Goal: Task Accomplishment & Management: Use online tool/utility

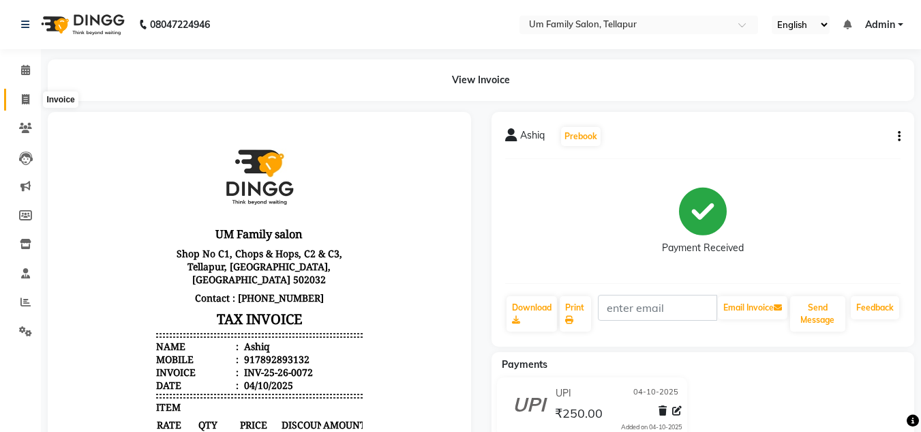
click at [23, 96] on icon at bounding box center [26, 99] width 8 height 10
select select "service"
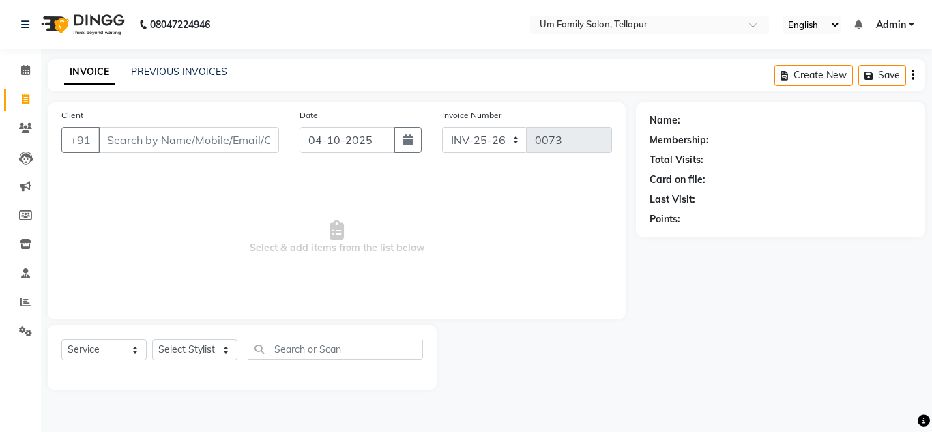
click at [134, 137] on input "Client" at bounding box center [188, 140] width 181 height 26
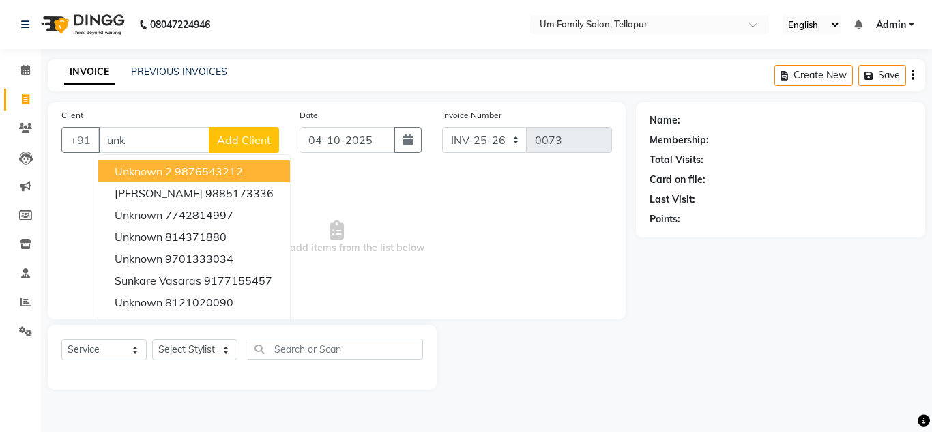
click at [132, 165] on span "Unknown 2" at bounding box center [143, 171] width 57 height 14
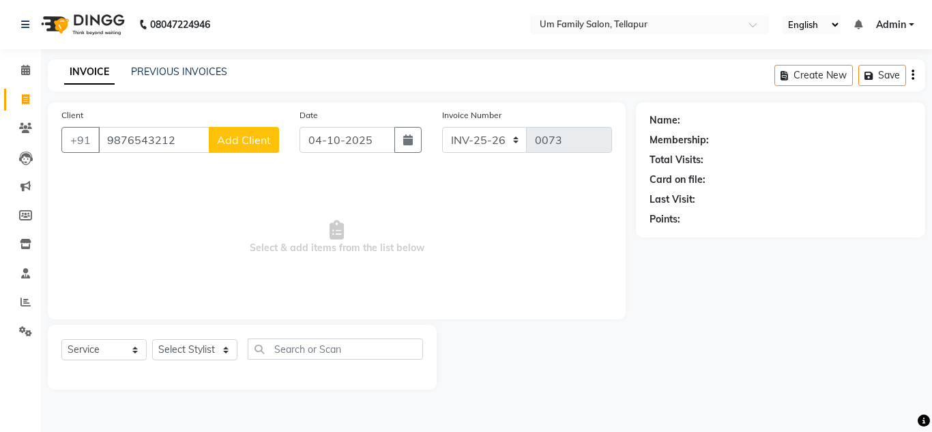
type input "9876543212"
click at [178, 353] on select "Select Stylist Akash K. SAI pandu [PERSON_NAME]" at bounding box center [194, 349] width 85 height 21
select select "50956"
click at [152, 339] on select "Select Stylist Akash K. SAI pandu [PERSON_NAME]" at bounding box center [194, 349] width 85 height 21
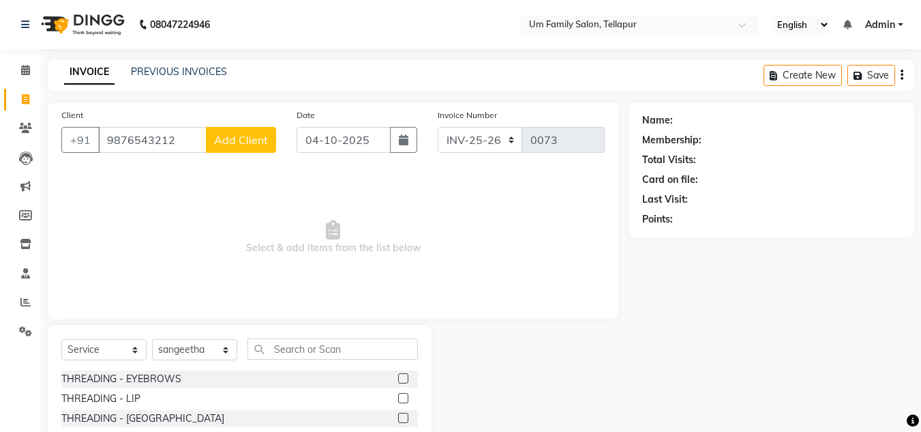
click at [398, 377] on label at bounding box center [403, 378] width 10 height 10
click at [398, 377] on input "checkbox" at bounding box center [402, 378] width 9 height 9
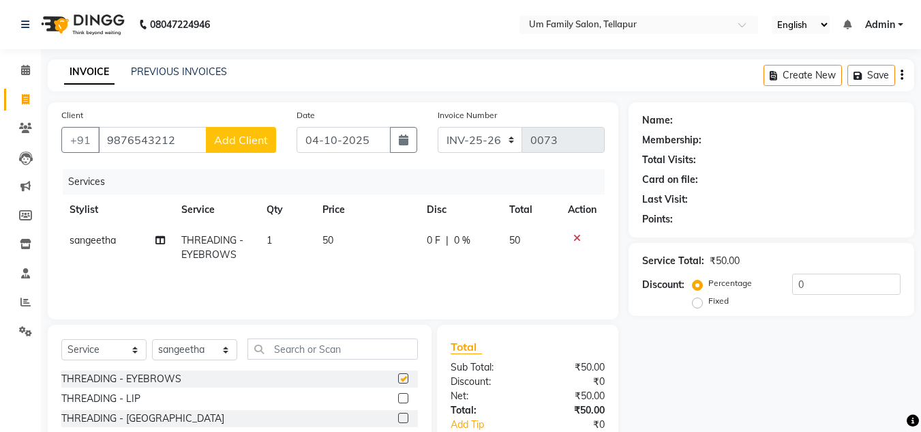
checkbox input "false"
click at [398, 398] on label at bounding box center [403, 398] width 10 height 10
click at [398, 398] on input "checkbox" at bounding box center [402, 398] width 9 height 9
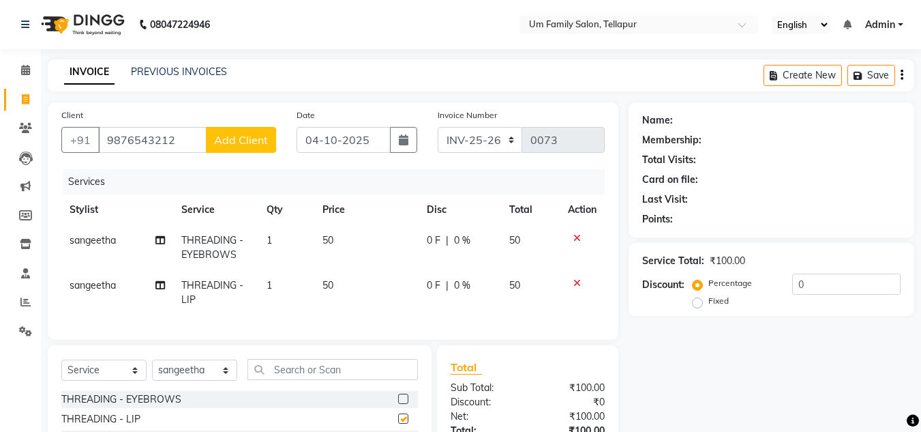
checkbox input "false"
click at [709, 304] on label "Fixed" at bounding box center [719, 301] width 20 height 12
click at [698, 304] on input "Fixed" at bounding box center [701, 301] width 10 height 10
radio input "true"
click at [709, 284] on label "Percentage" at bounding box center [731, 283] width 44 height 12
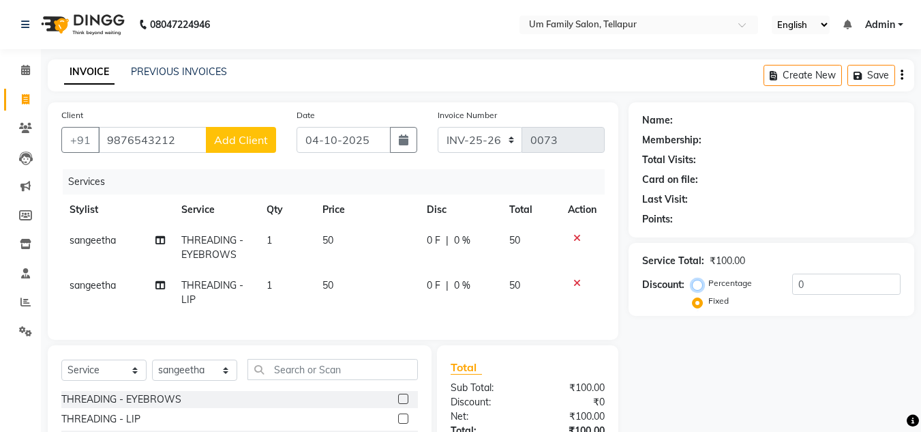
click at [698, 284] on input "Percentage" at bounding box center [701, 283] width 10 height 10
radio input "true"
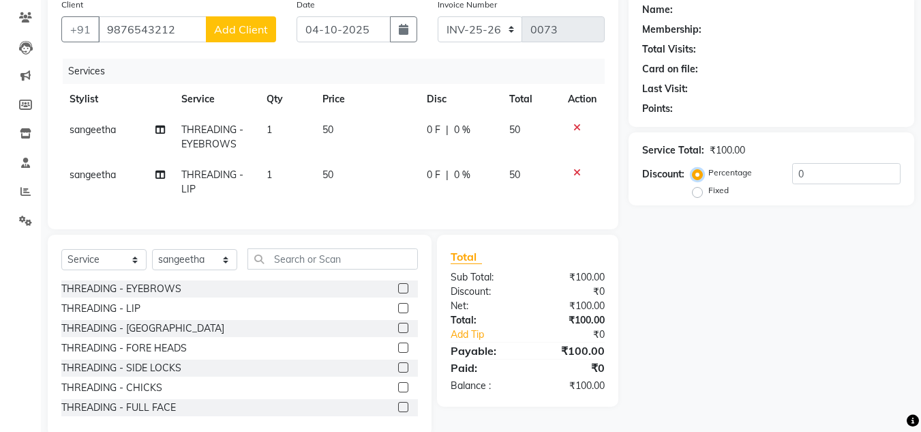
scroll to position [112, 0]
click at [668, 256] on div "Name: Membership: Total Visits: Card on file: Last Visit: Points: Service Total…" at bounding box center [777, 212] width 296 height 444
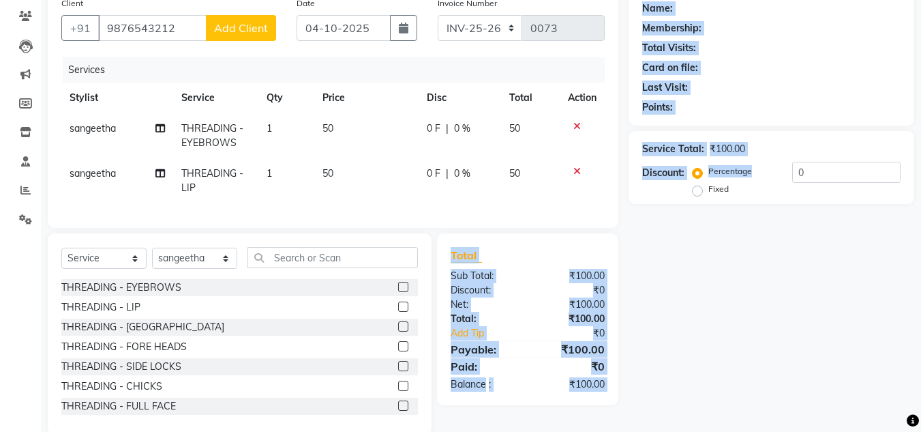
drag, startPoint x: 668, startPoint y: 256, endPoint x: 444, endPoint y: 261, distance: 223.8
click at [444, 261] on div "Client [PHONE_NUMBER] Add Client Date [DATE] Invoice Number INV-25-26 V/2025 V/…" at bounding box center [481, 212] width 887 height 444
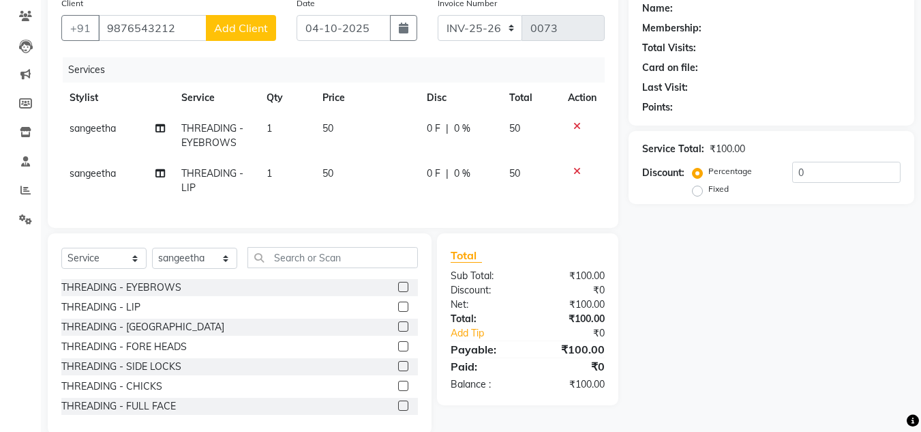
click at [579, 167] on icon at bounding box center [578, 171] width 8 height 10
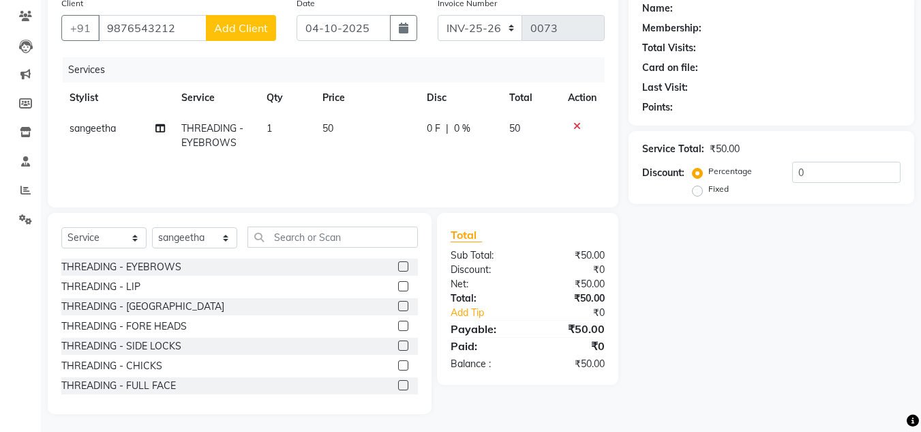
click at [579, 123] on icon at bounding box center [578, 126] width 8 height 10
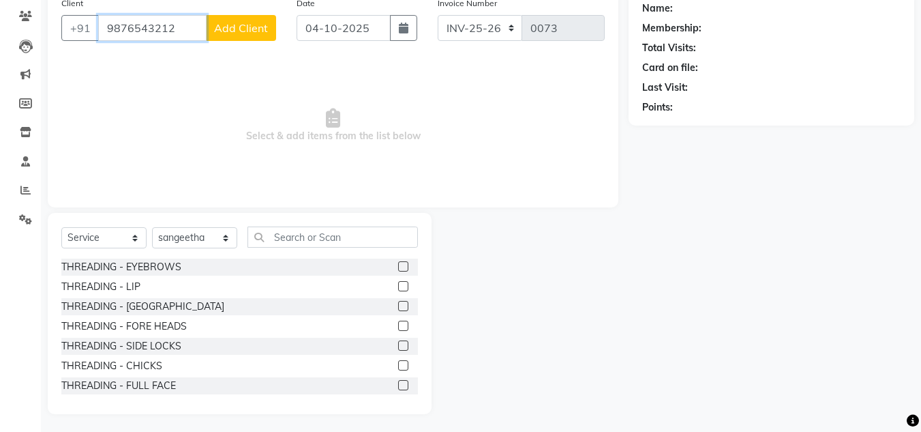
click at [173, 29] on input "9876543212" at bounding box center [152, 28] width 108 height 26
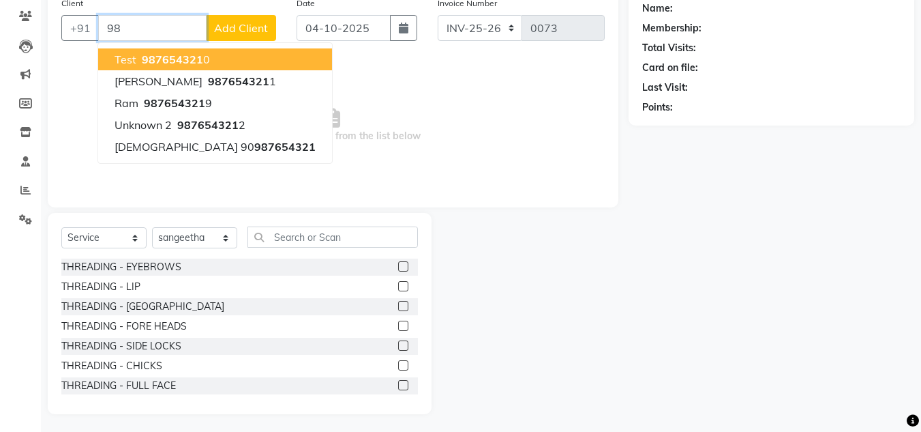
type input "9"
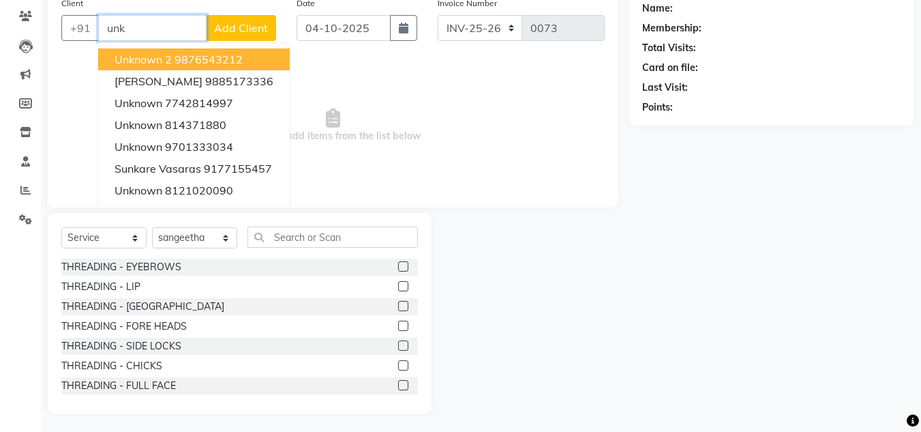
click at [172, 55] on span "Unknown 2" at bounding box center [143, 60] width 57 height 14
type input "9876543212"
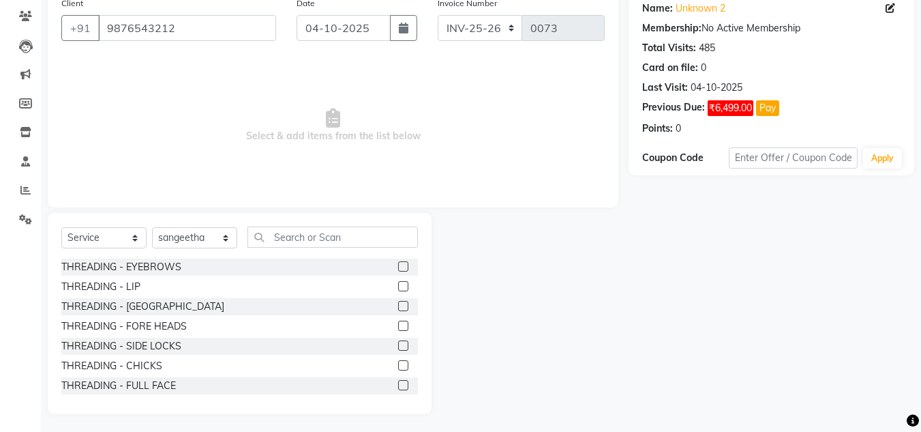
click at [398, 267] on label at bounding box center [403, 266] width 10 height 10
click at [398, 267] on input "checkbox" at bounding box center [402, 267] width 9 height 9
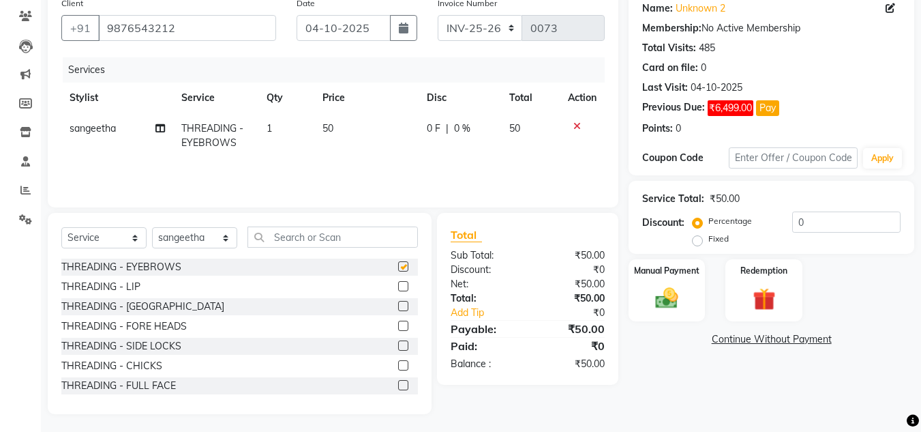
checkbox input "false"
click at [398, 286] on label at bounding box center [403, 286] width 10 height 10
click at [398, 286] on input "checkbox" at bounding box center [402, 286] width 9 height 9
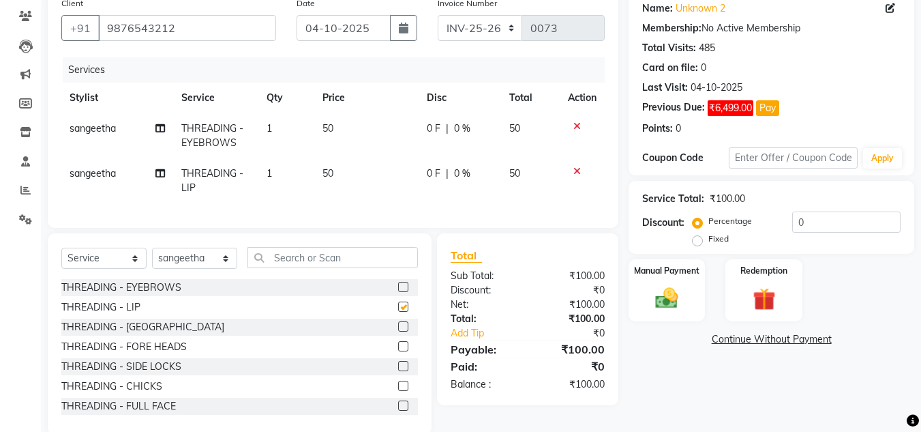
checkbox input "false"
click at [658, 297] on img at bounding box center [667, 297] width 38 height 27
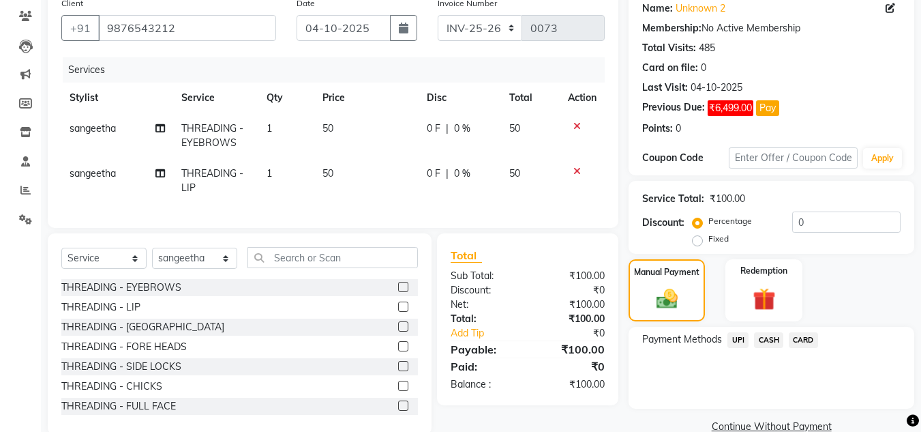
click at [735, 341] on span "UPI" at bounding box center [738, 340] width 21 height 16
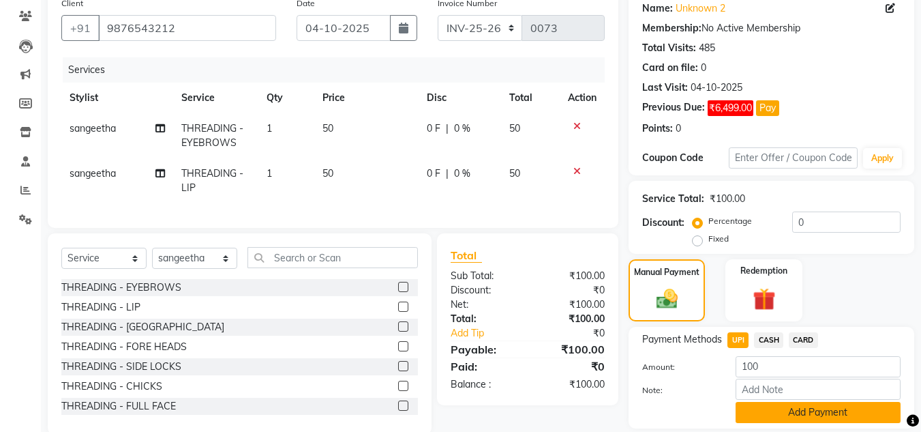
click at [784, 407] on button "Add Payment" at bounding box center [818, 412] width 165 height 21
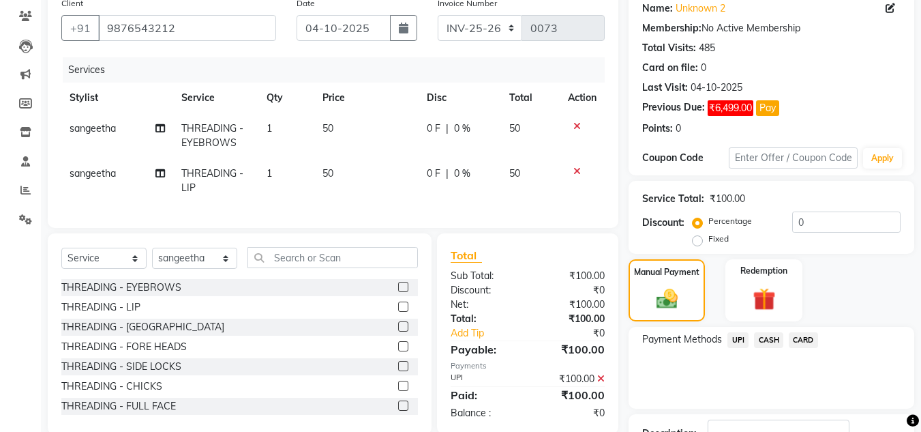
scroll to position [214, 0]
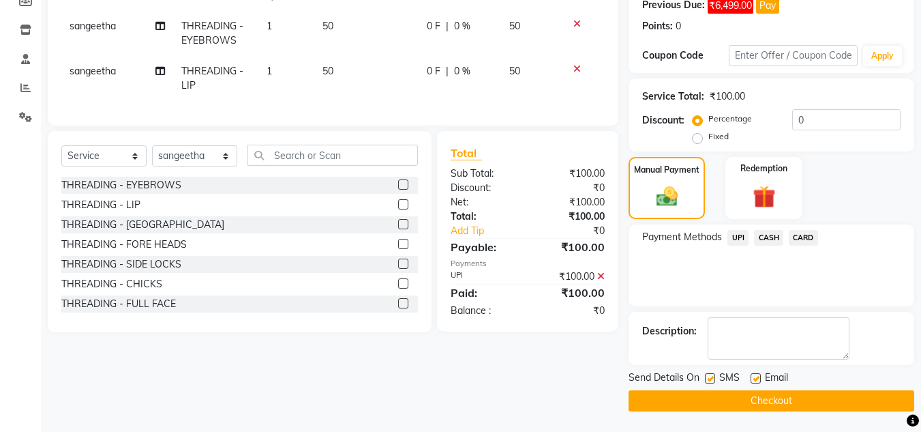
click at [784, 407] on button "Checkout" at bounding box center [772, 400] width 286 height 21
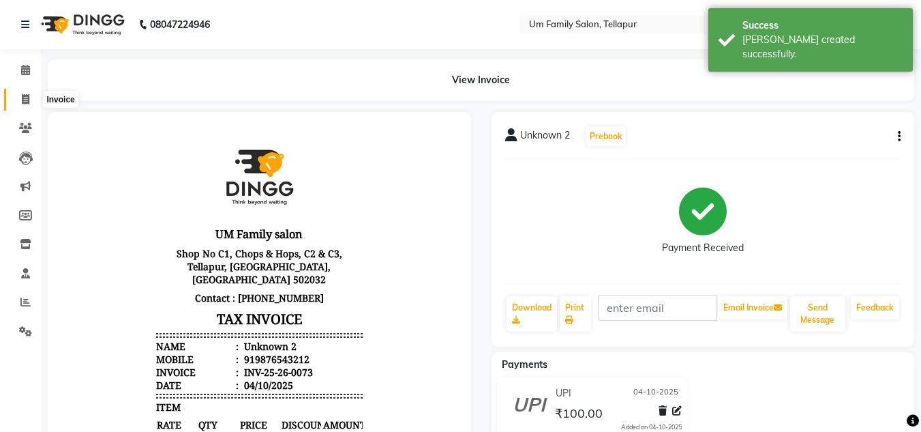
click at [23, 97] on icon at bounding box center [26, 99] width 8 height 10
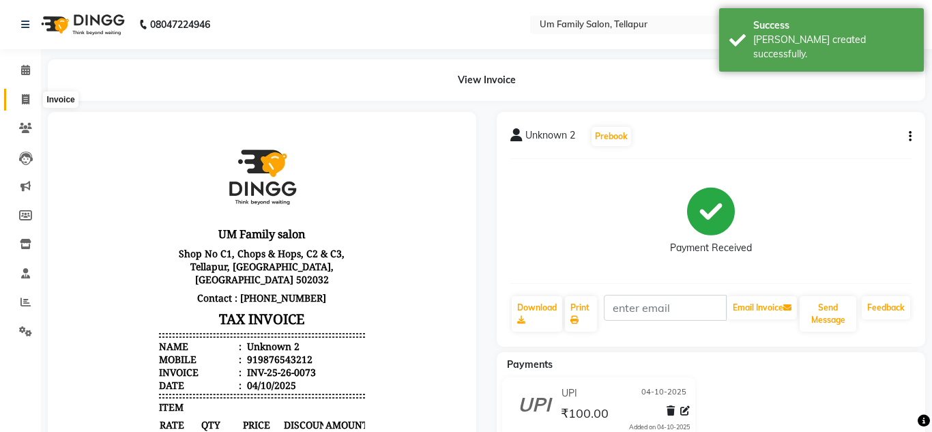
select select "service"
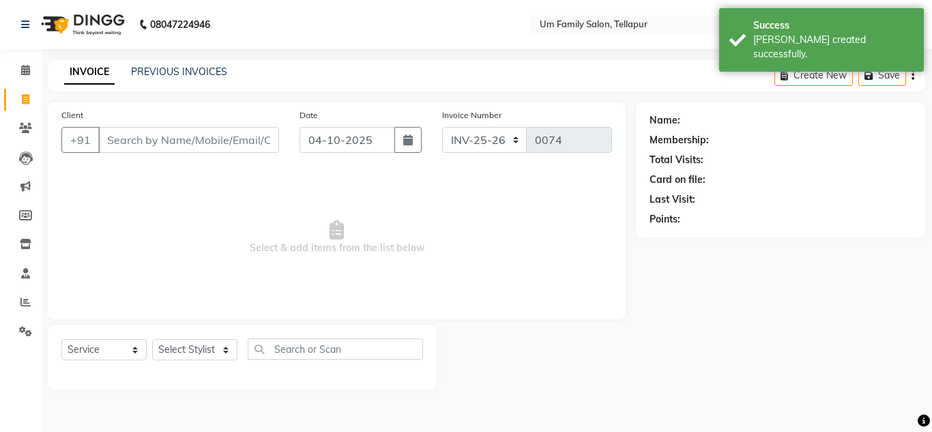
click at [143, 142] on input "Client" at bounding box center [188, 140] width 181 height 26
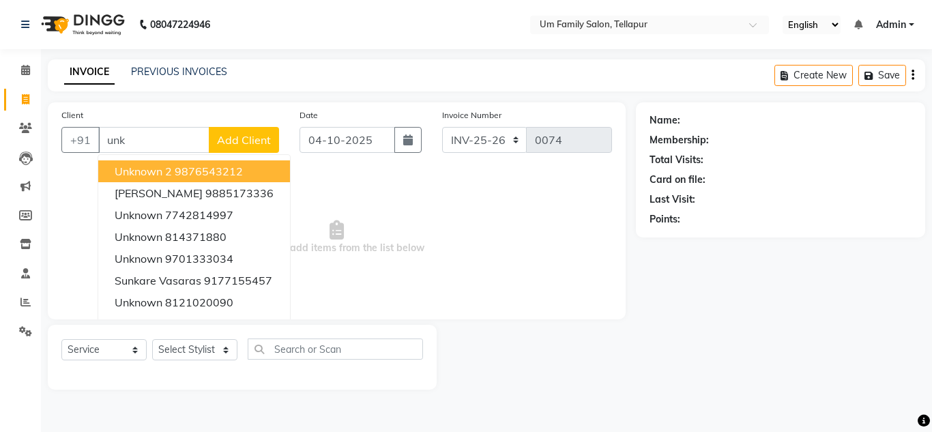
click at [145, 168] on span "Unknown 2" at bounding box center [143, 171] width 57 height 14
type input "9876543212"
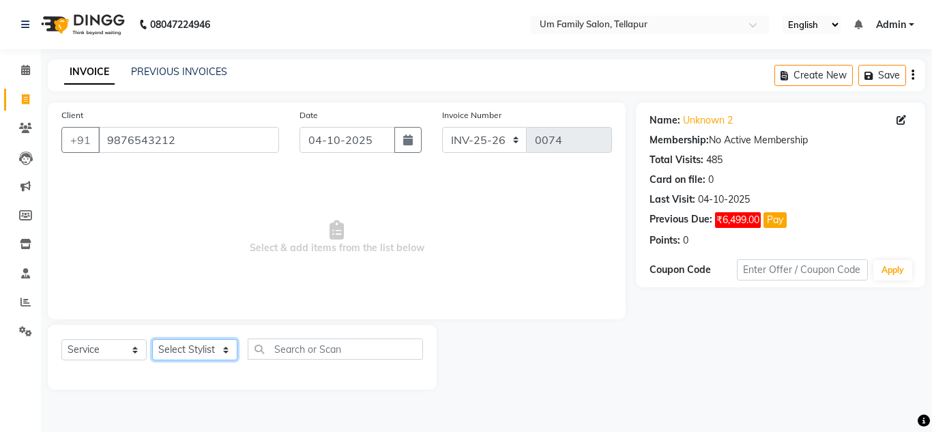
click at [190, 349] on select "Select Stylist Akash K. SAI pandu [PERSON_NAME]" at bounding box center [194, 349] width 85 height 21
select select "63063"
click at [152, 339] on select "Select Stylist Akash K. SAI pandu [PERSON_NAME]" at bounding box center [194, 349] width 85 height 21
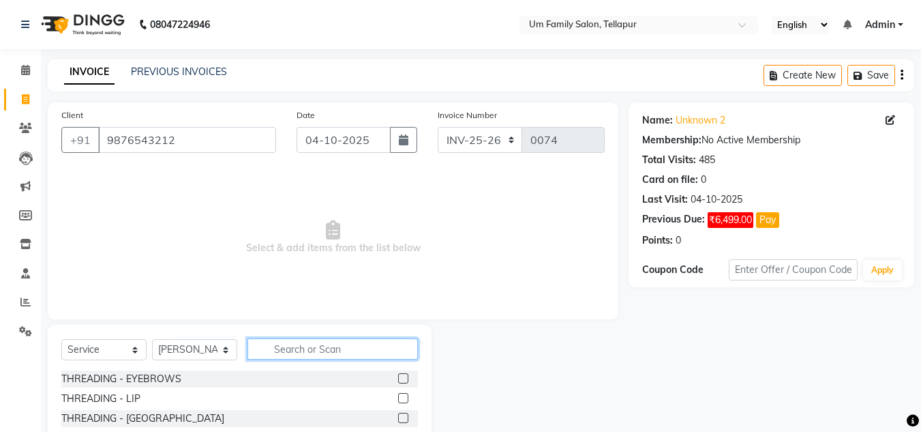
click at [312, 352] on input "text" at bounding box center [333, 348] width 171 height 21
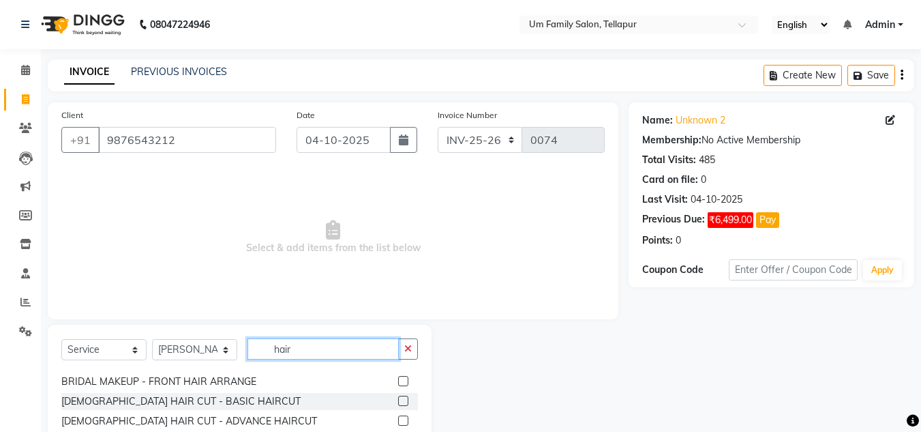
scroll to position [438, 0]
type input "hair"
click at [398, 398] on label at bounding box center [403, 401] width 10 height 10
click at [398, 398] on input "checkbox" at bounding box center [402, 402] width 9 height 9
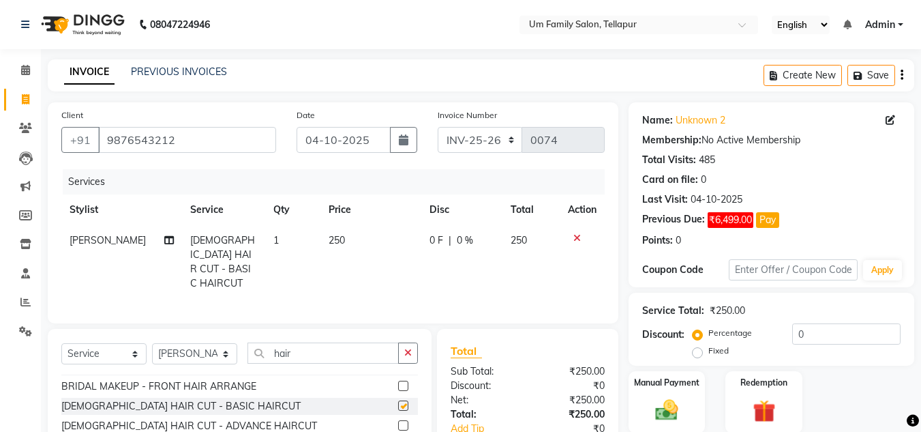
checkbox input "false"
click at [662, 409] on img at bounding box center [667, 409] width 38 height 27
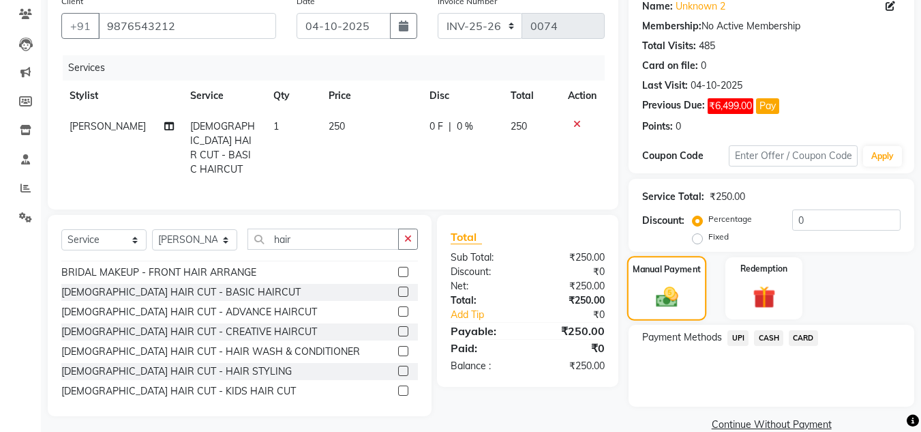
scroll to position [113, 0]
click at [739, 336] on span "UPI" at bounding box center [738, 339] width 21 height 16
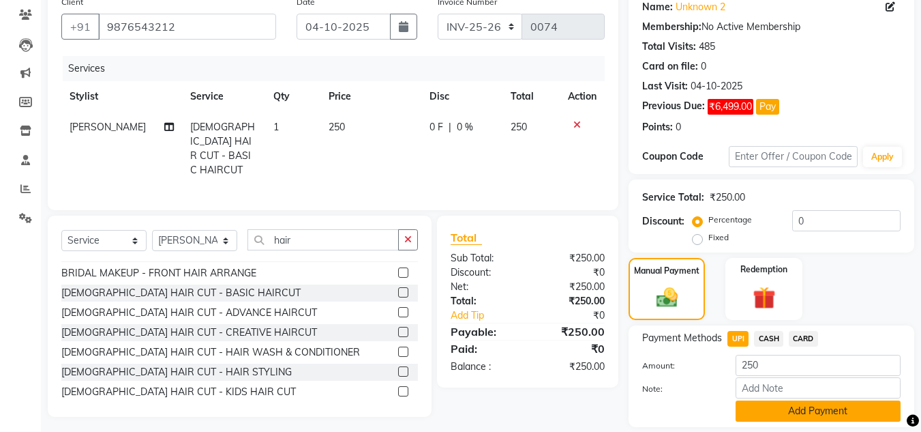
click at [786, 413] on button "Add Payment" at bounding box center [818, 410] width 165 height 21
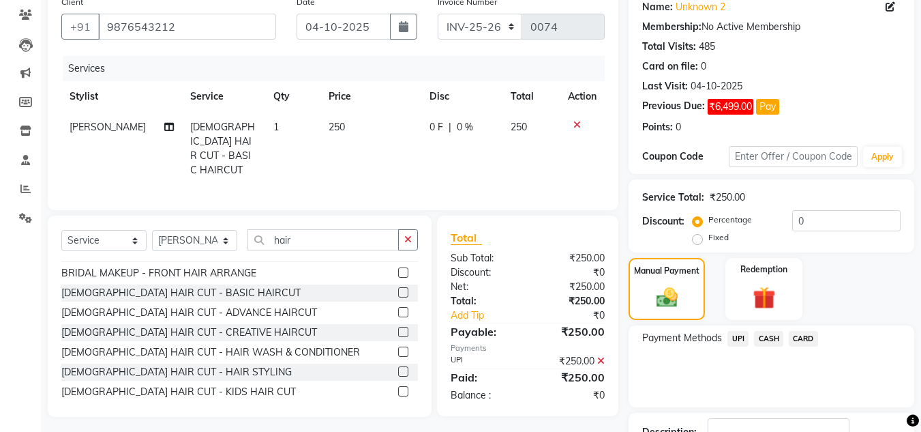
scroll to position [214, 0]
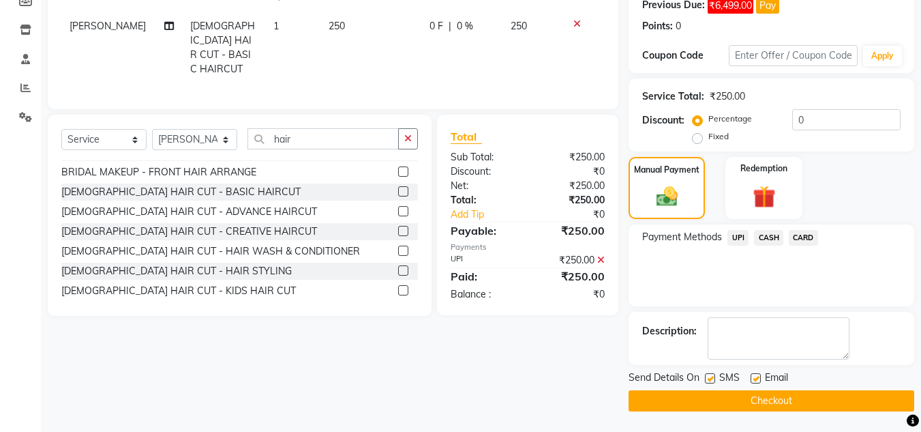
click at [784, 398] on button "Checkout" at bounding box center [772, 400] width 286 height 21
